Goal: Find specific page/section: Find specific page/section

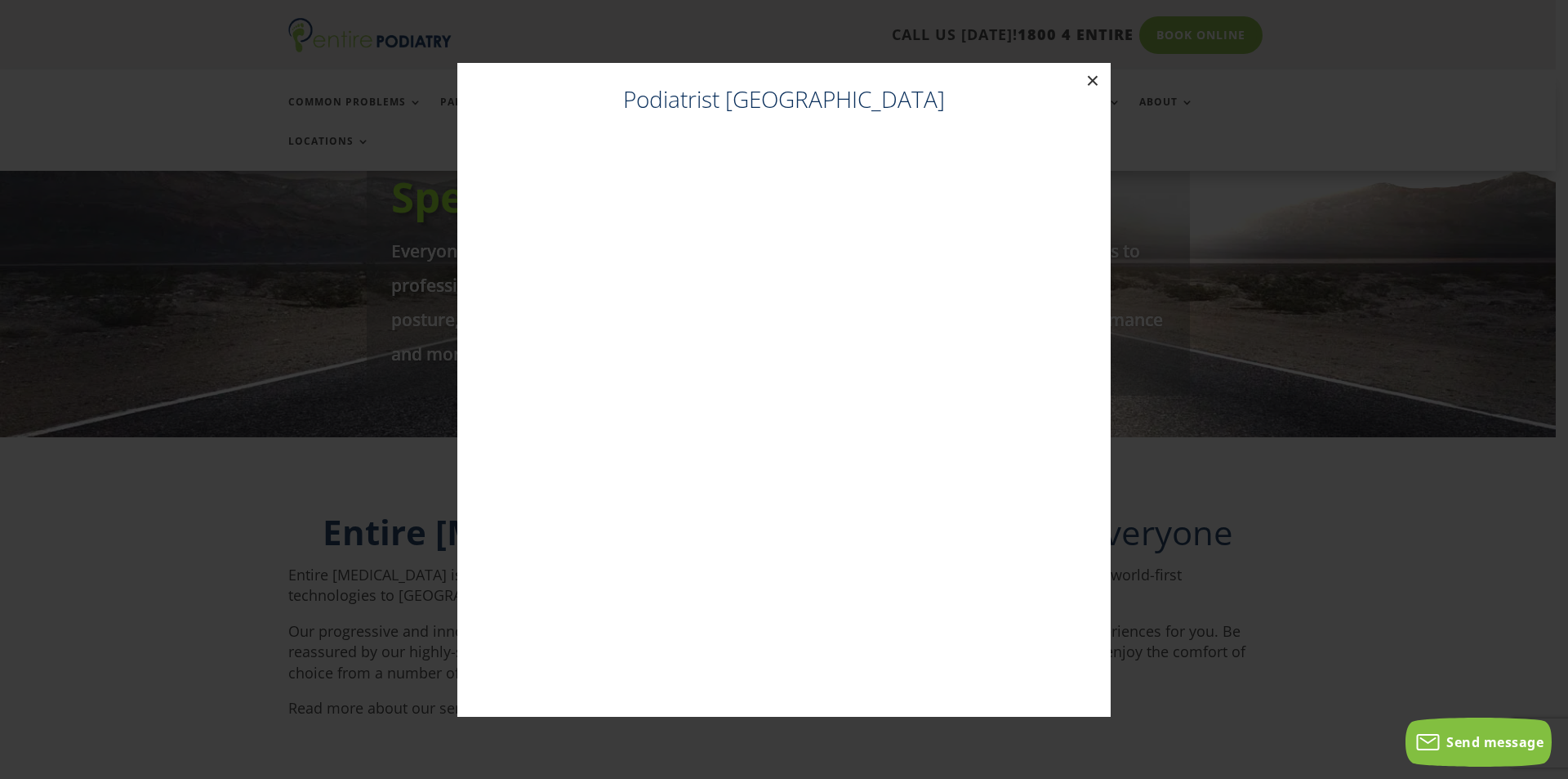
click at [1093, 87] on button "×" at bounding box center [1092, 80] width 36 height 36
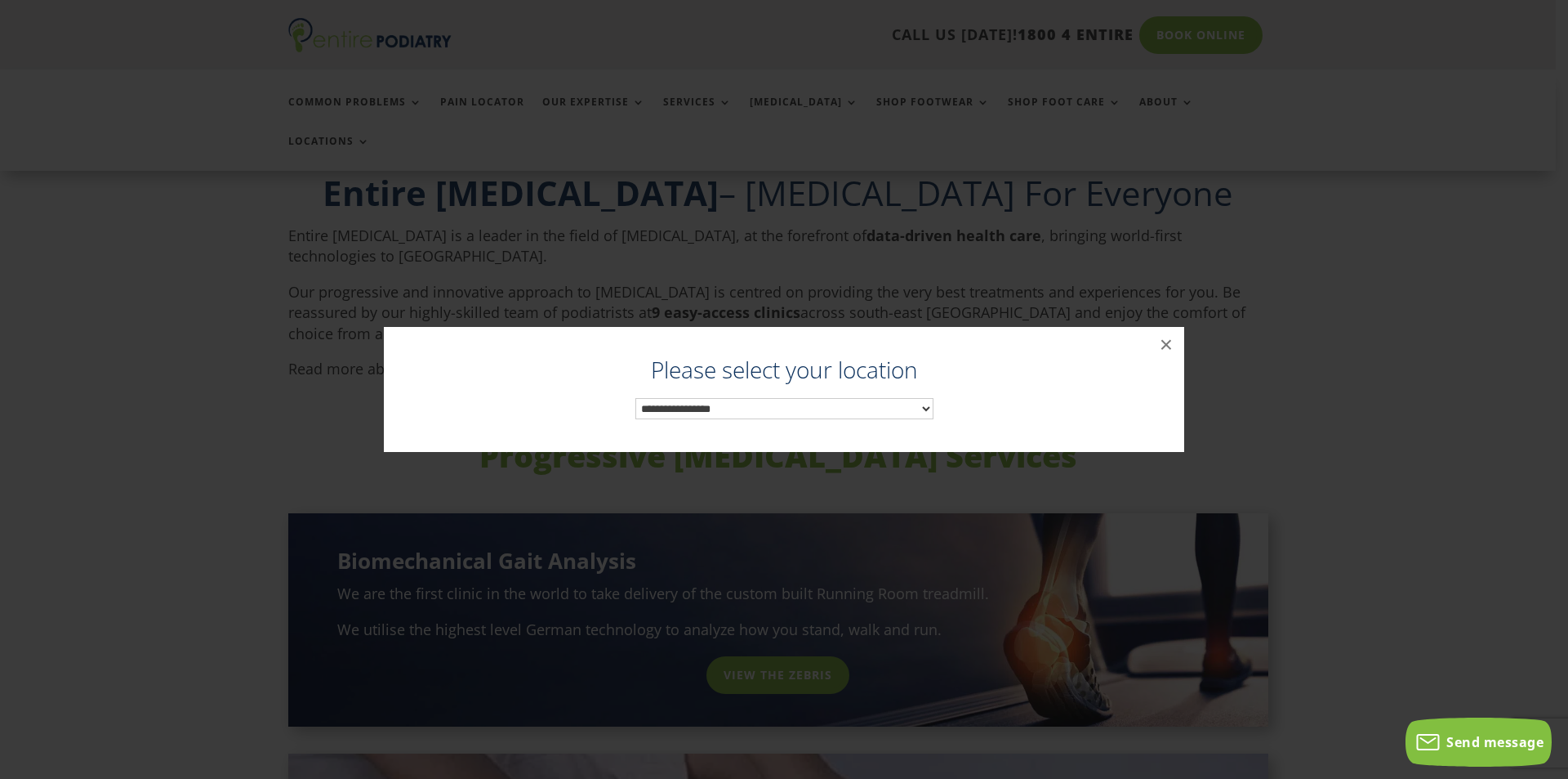
click at [918, 407] on select "**********" at bounding box center [784, 408] width 298 height 21
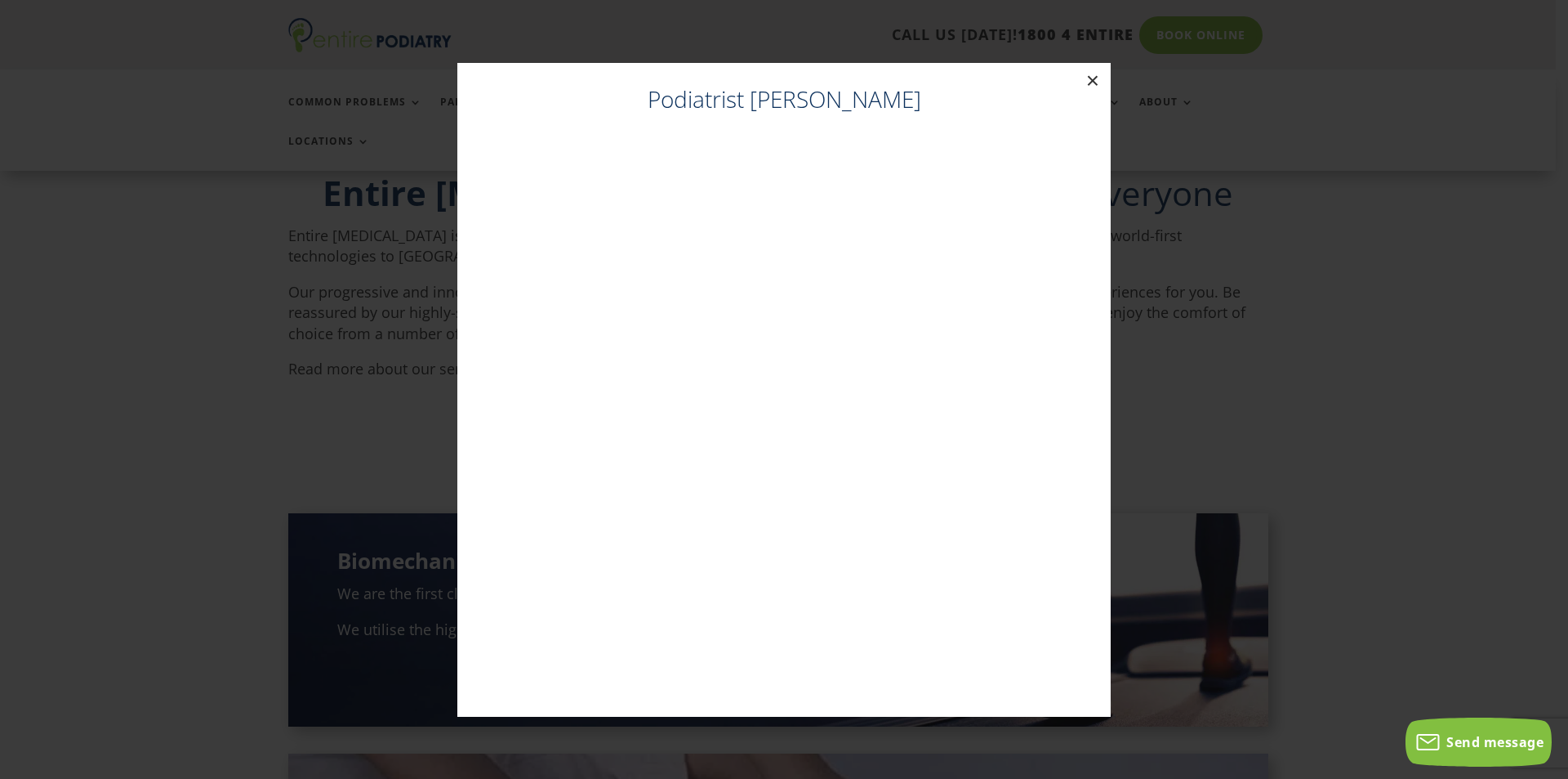
click at [1095, 83] on button "×" at bounding box center [1092, 80] width 36 height 36
